Goal: Check status: Check status

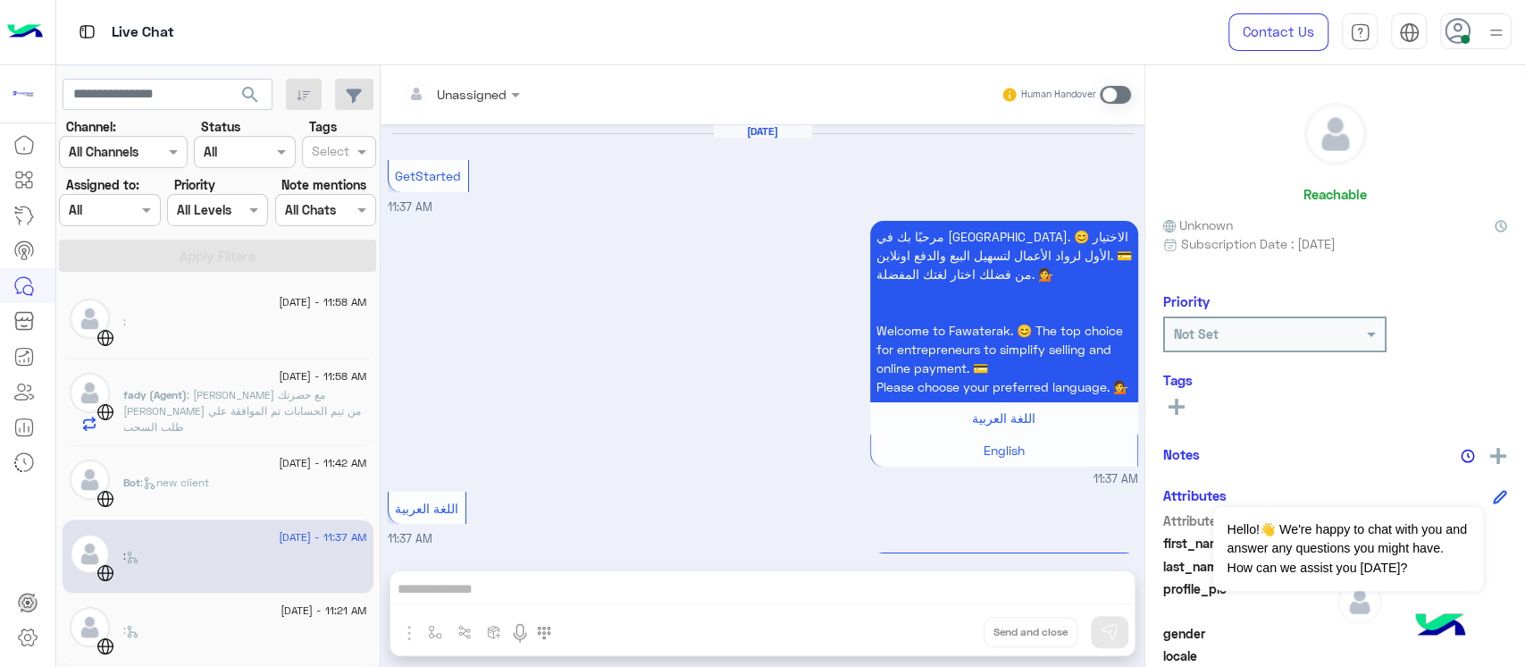
scroll to position [350, 0]
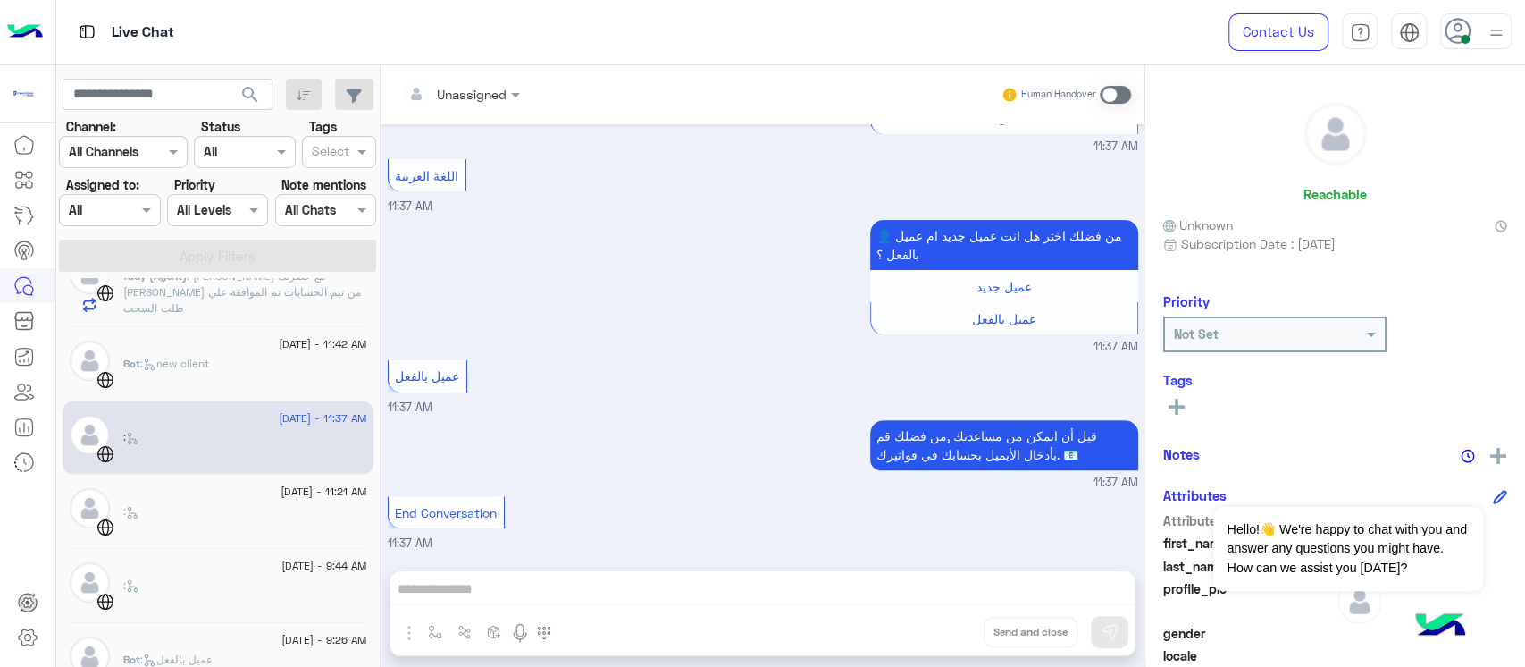
click at [1459, 269] on div "Reachable Unknown Subscription Date : [DATE] Priority Not Set Tags See All Note…" at bounding box center [1336, 362] width 380 height 595
